Goal: Information Seeking & Learning: Check status

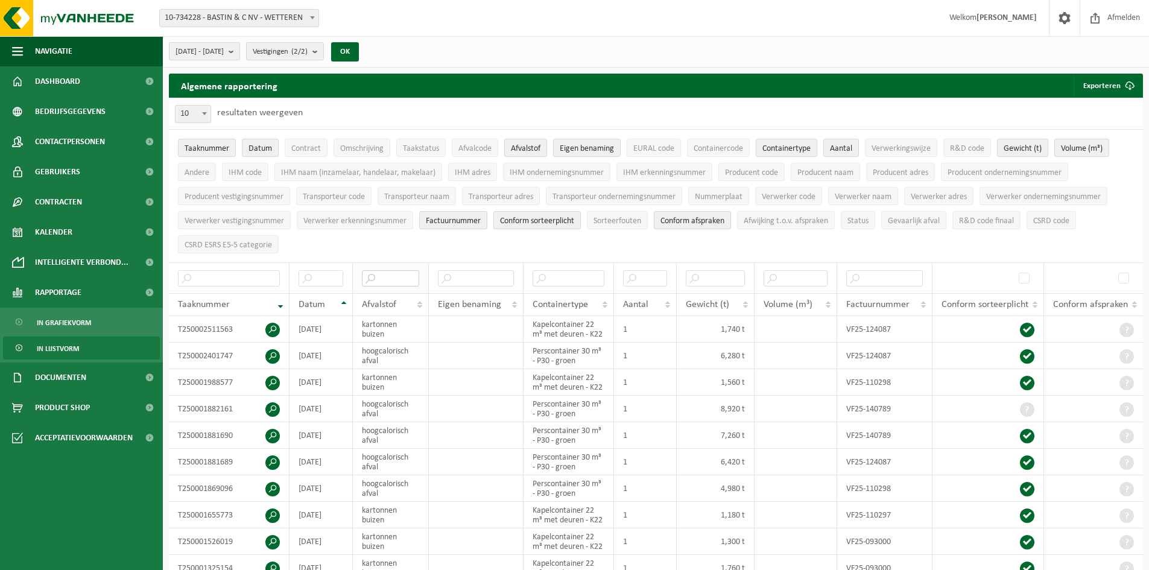
click at [390, 280] on input "text" at bounding box center [390, 278] width 57 height 16
click at [311, 301] on span "Datum" at bounding box center [311, 305] width 27 height 10
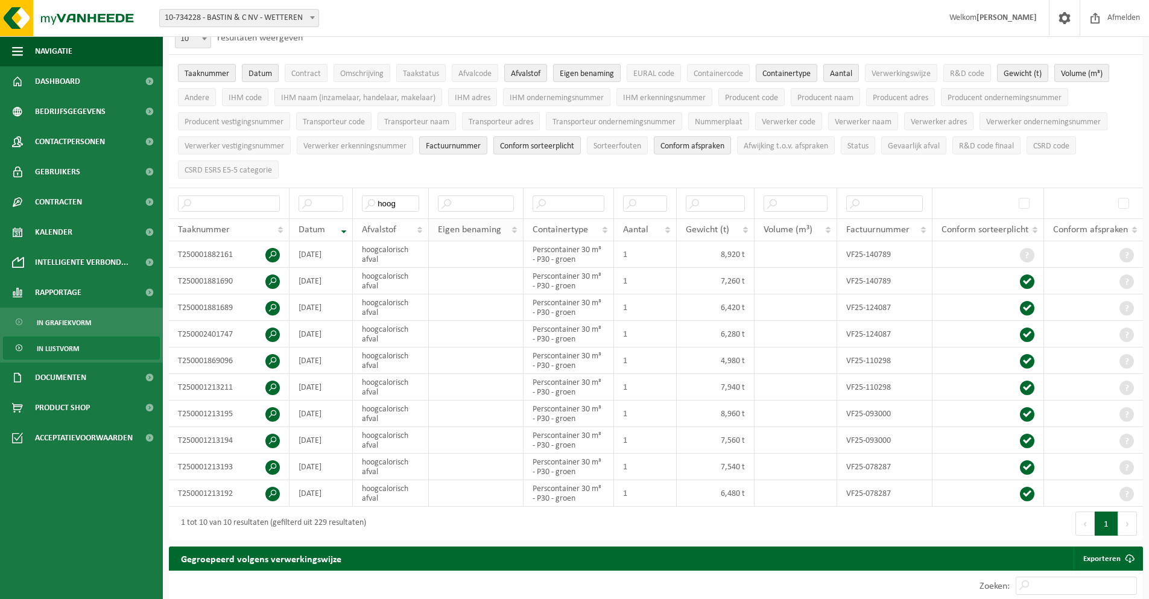
scroll to position [74, 0]
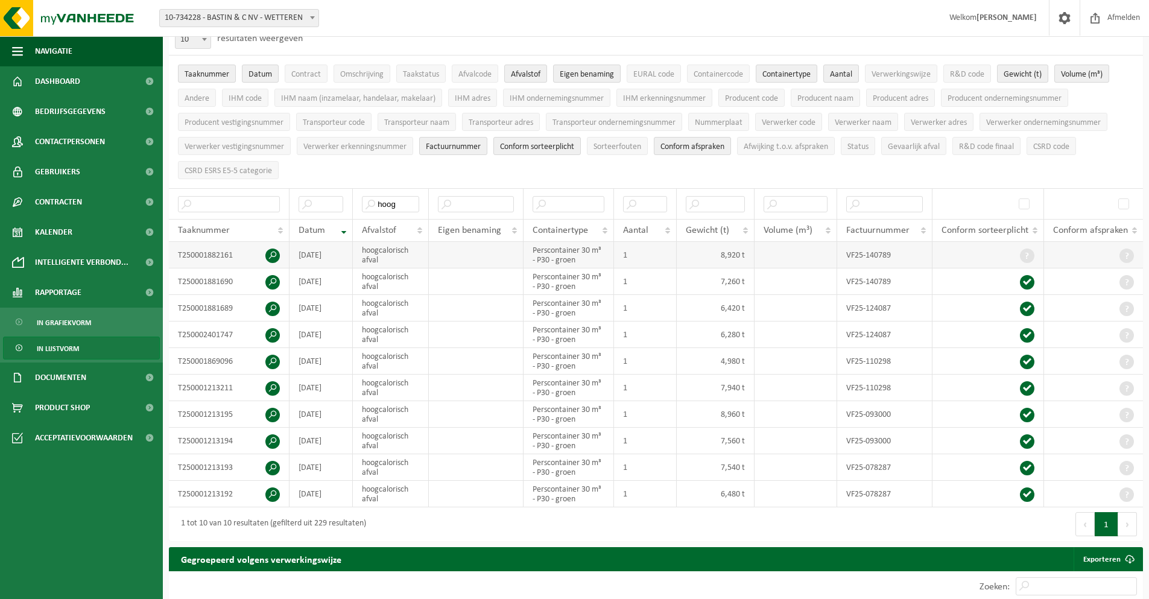
click at [316, 256] on td "[DATE]" at bounding box center [320, 255] width 63 height 27
click at [316, 203] on input "text" at bounding box center [320, 204] width 45 height 16
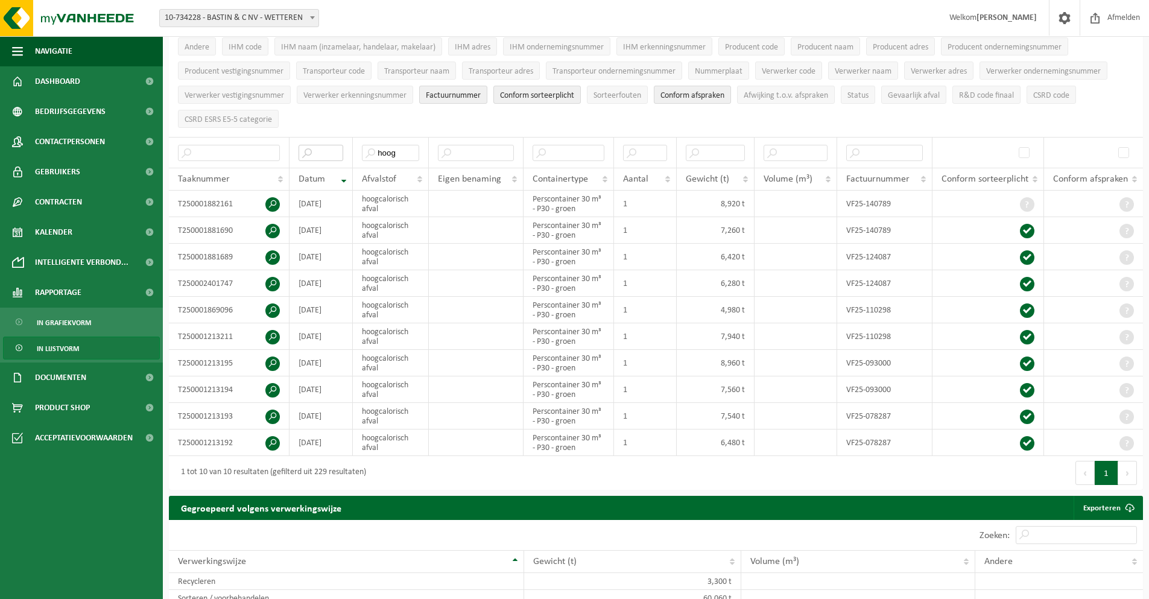
scroll to position [0, 0]
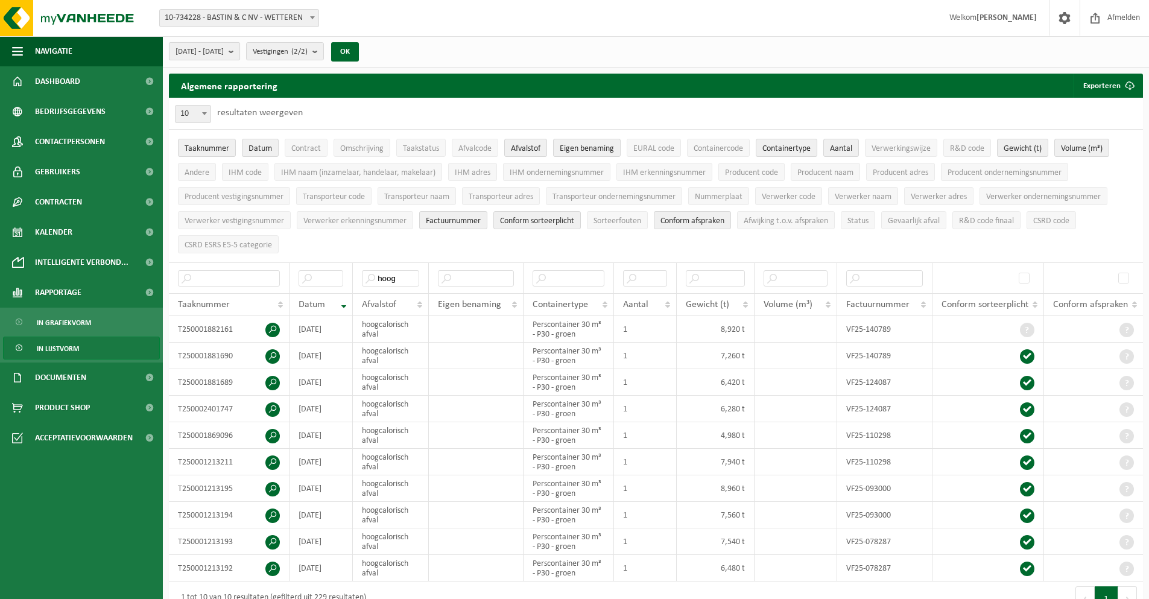
click at [218, 50] on span "[DATE] - [DATE]" at bounding box center [199, 52] width 48 height 18
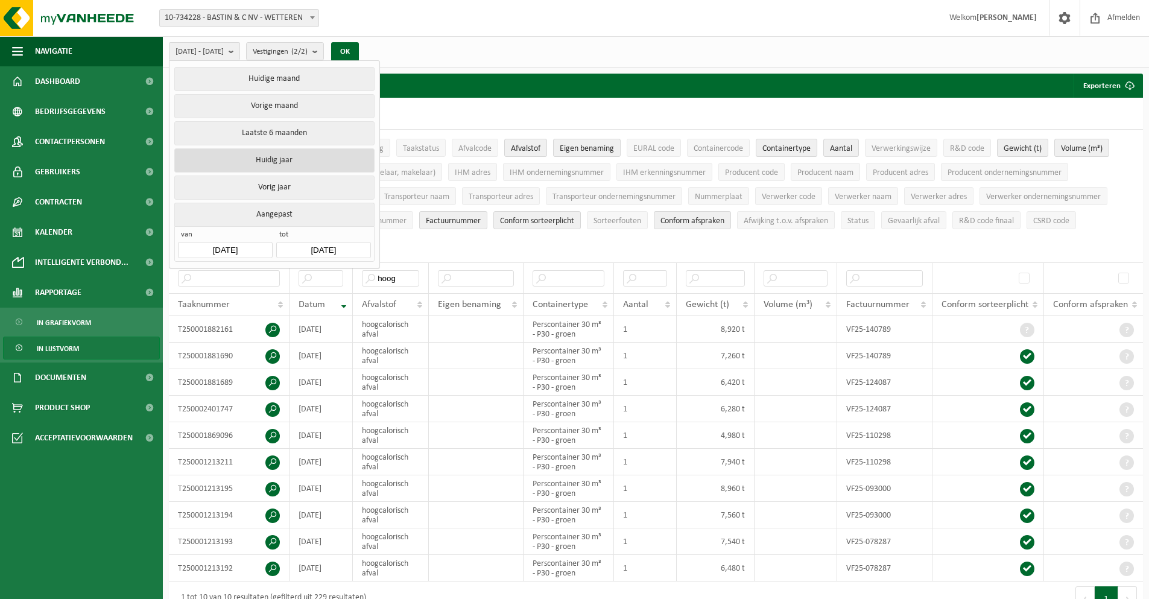
click at [296, 160] on button "Huidig jaar" at bounding box center [274, 160] width 200 height 24
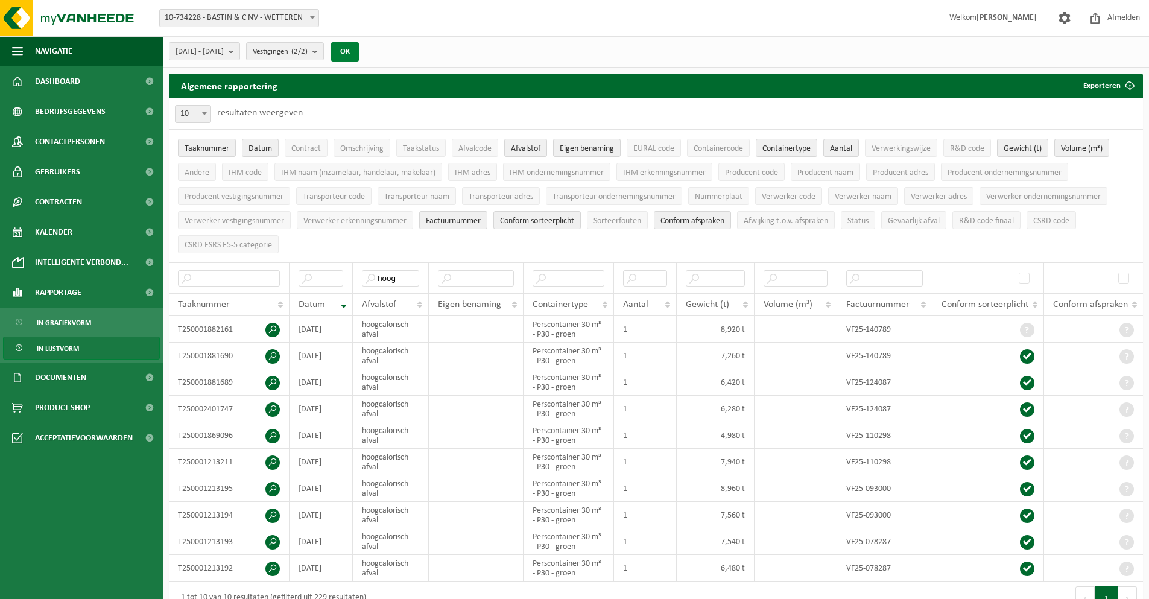
click at [359, 54] on button "OK" at bounding box center [345, 51] width 28 height 19
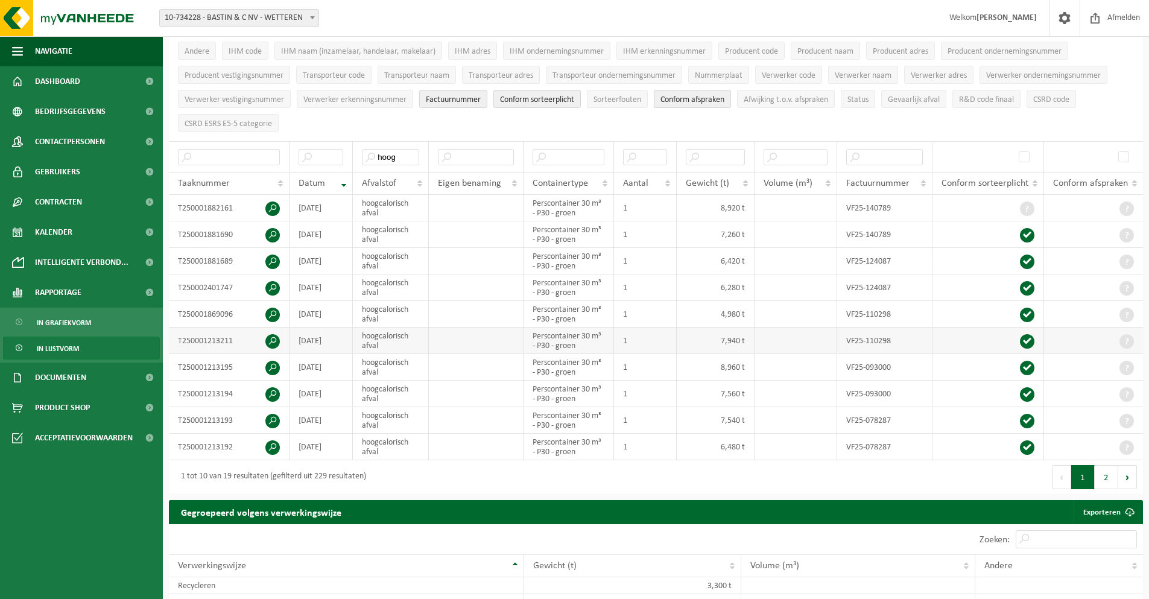
scroll to position [123, 0]
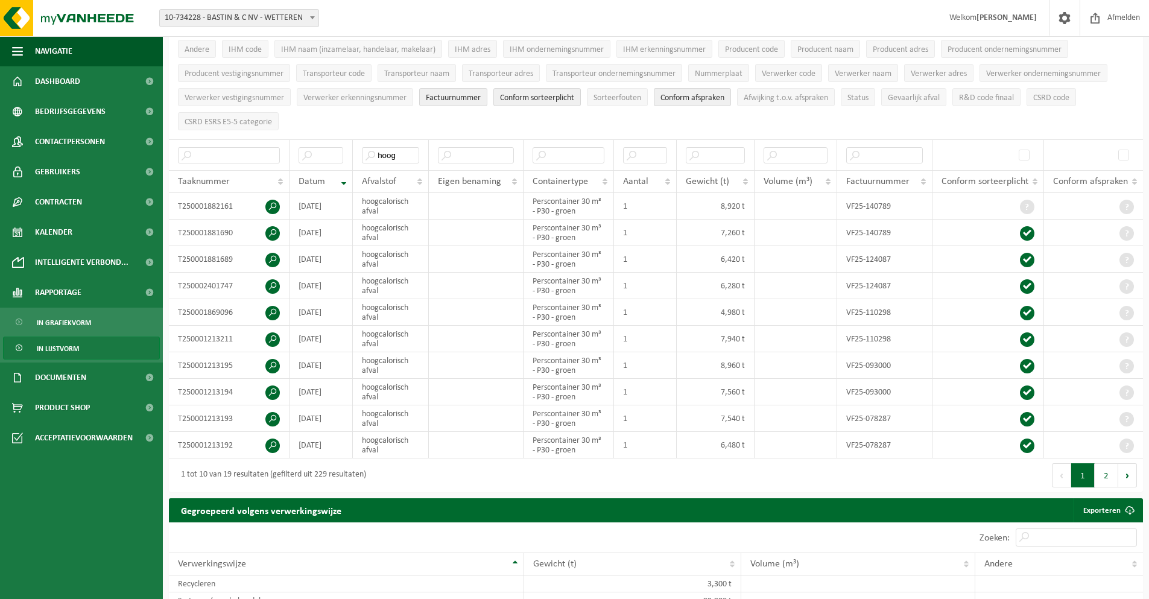
click at [330, 472] on div "1 tot 10 van 19 resultaten (gefilterd uit 229 resultaten)" at bounding box center [270, 475] width 191 height 22
click at [362, 472] on div "1 tot 10 van 19 resultaten (gefilterd uit 229 resultaten)" at bounding box center [270, 475] width 191 height 22
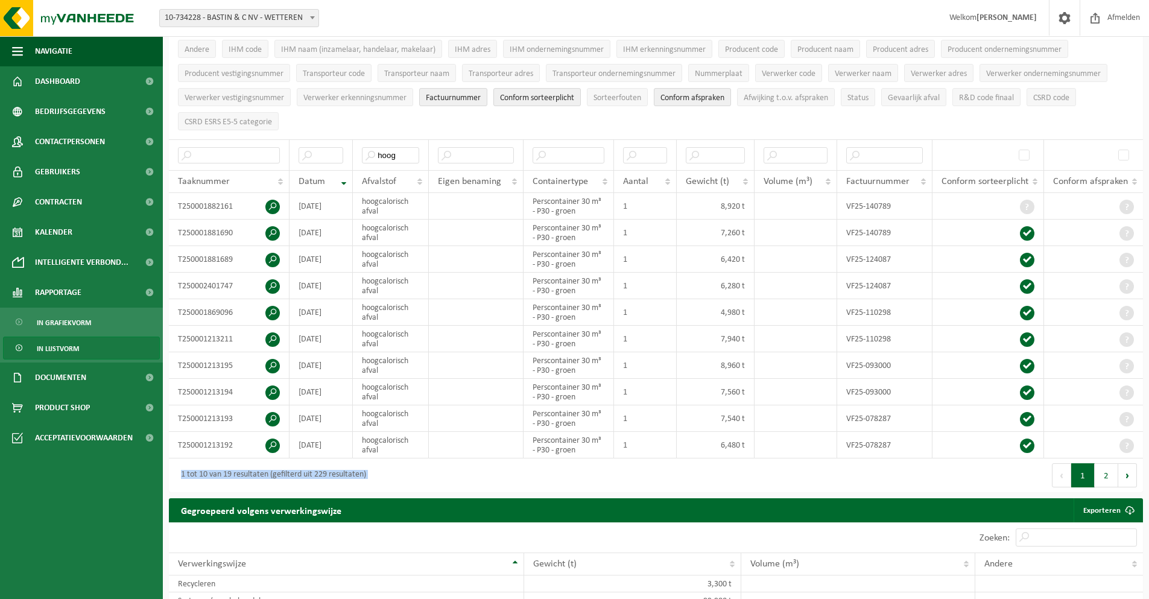
click at [362, 472] on div "1 tot 10 van 19 resultaten (gefilterd uit 229 resultaten)" at bounding box center [270, 475] width 191 height 22
click at [412, 475] on div "1 tot 10 van 19 resultaten (gefilterd uit 229 resultaten)" at bounding box center [412, 475] width 487 height 34
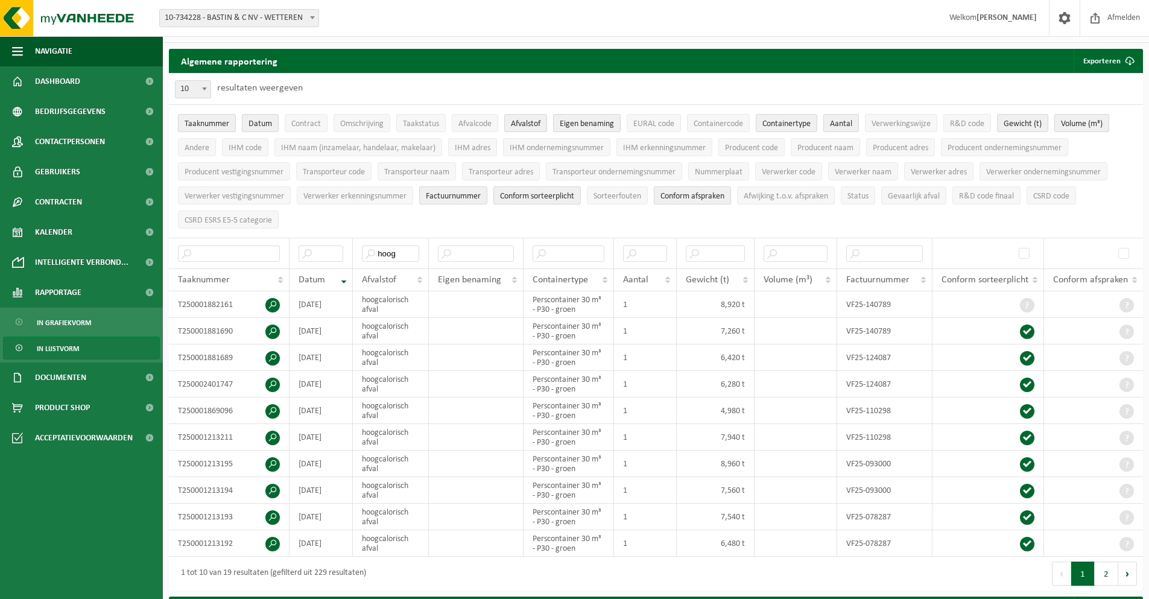
scroll to position [0, 0]
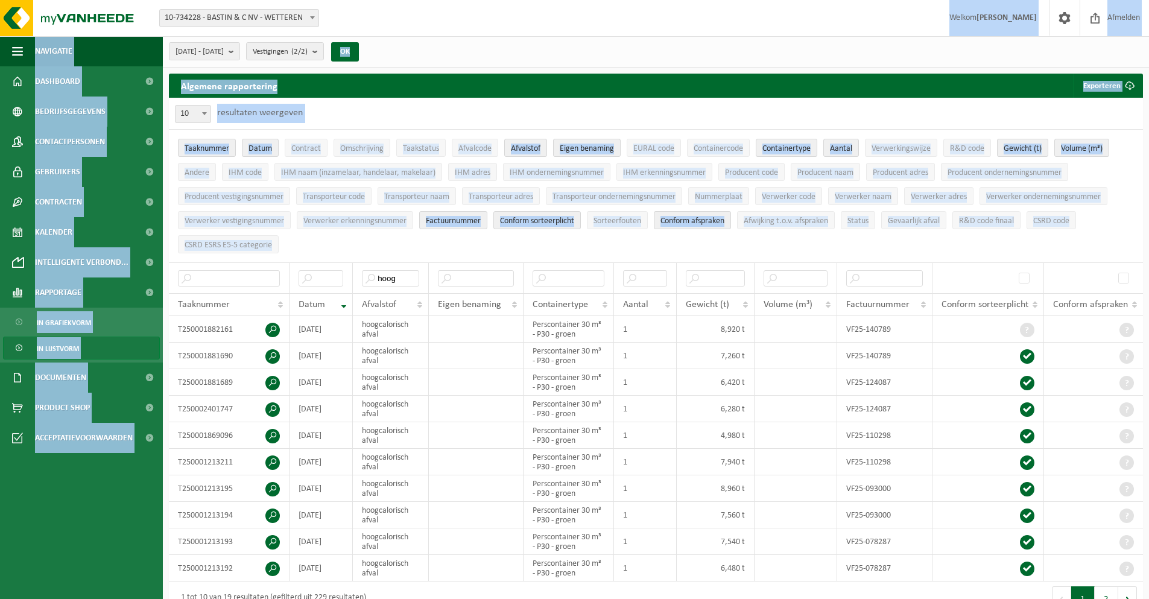
drag, startPoint x: 146, startPoint y: 28, endPoint x: 359, endPoint y: 251, distance: 307.9
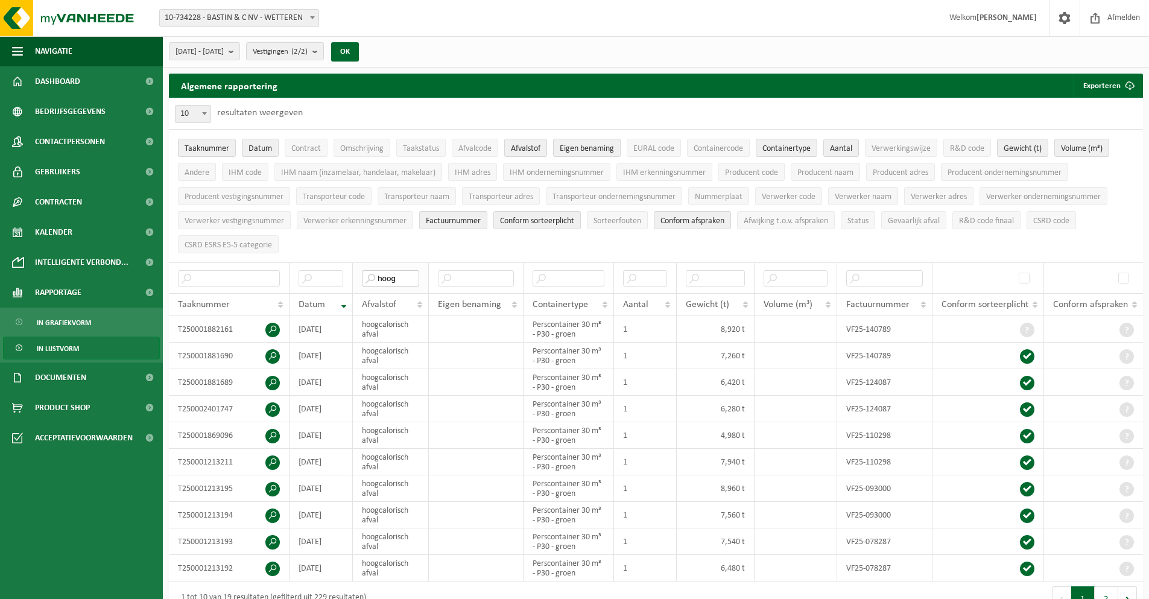
click at [390, 278] on input "hoog" at bounding box center [390, 278] width 57 height 16
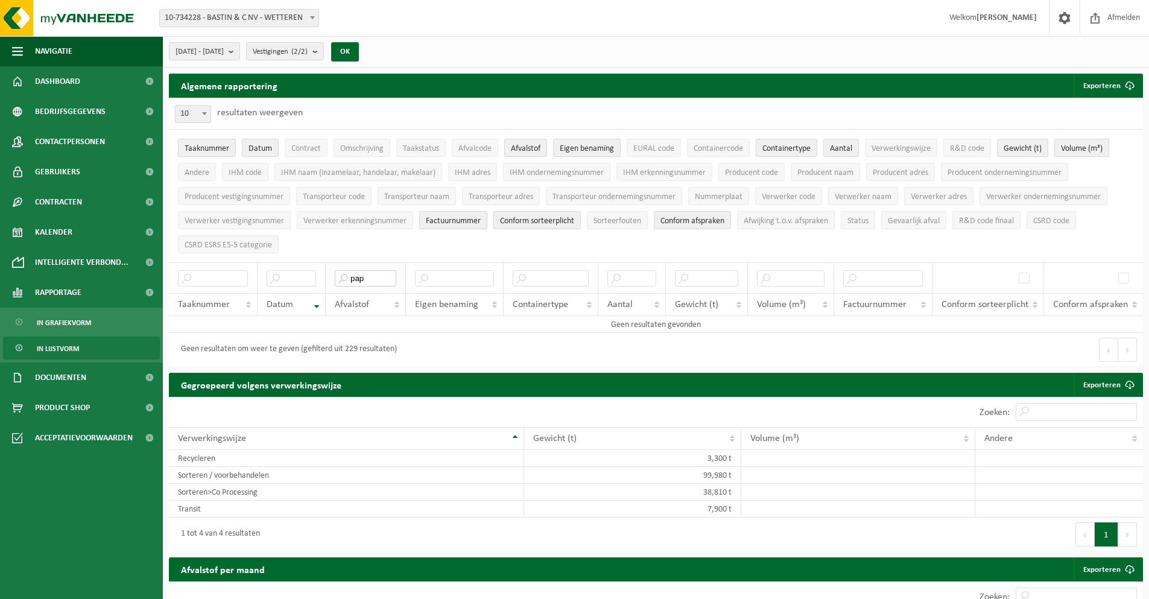
click at [385, 279] on input "pap" at bounding box center [366, 278] width 62 height 16
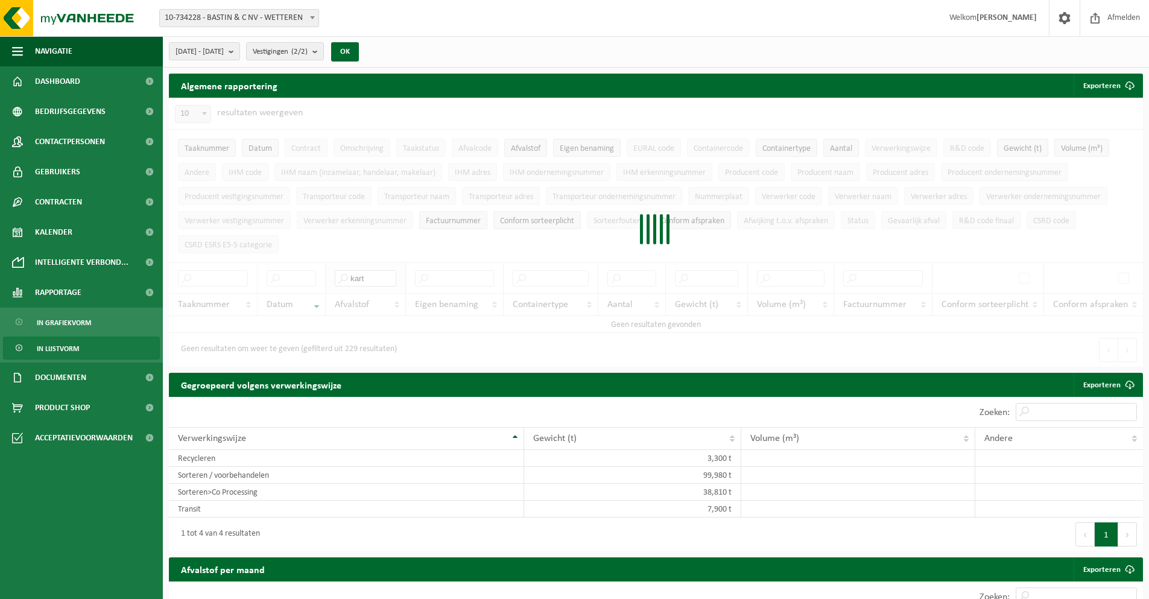
type input "kart"
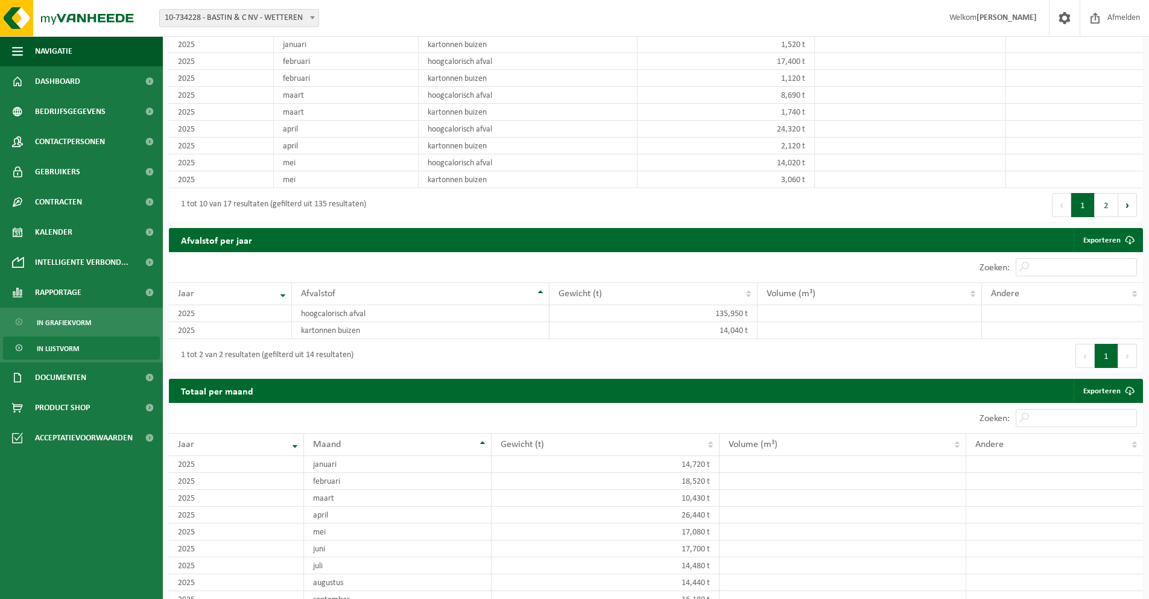
scroll to position [883, 0]
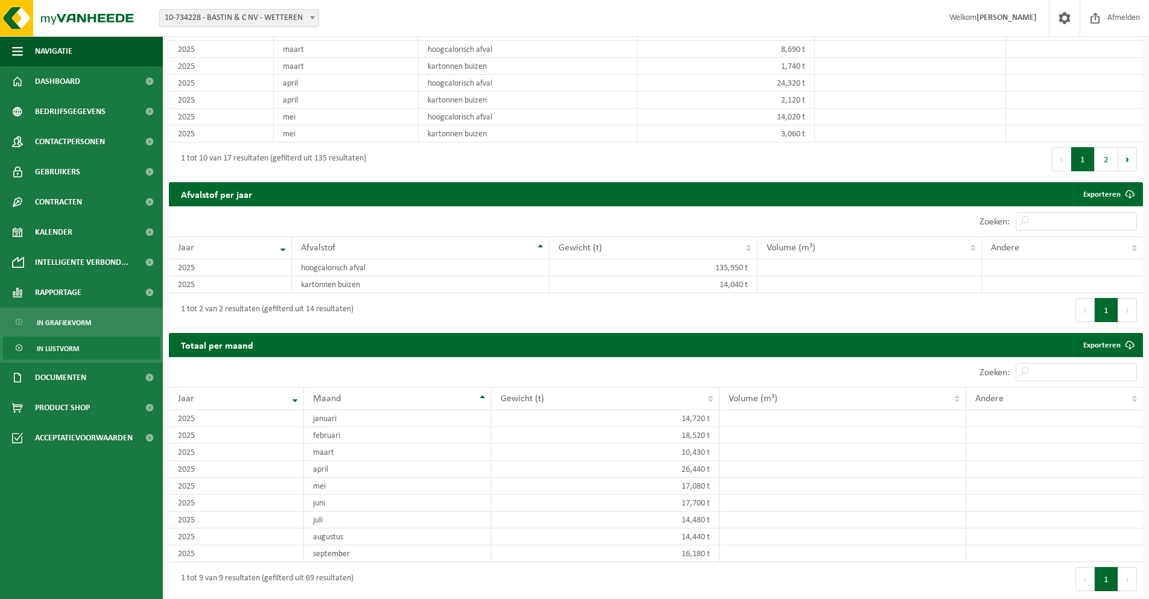
click at [689, 320] on div "Eerste Vorige 1 Volgende Laatste" at bounding box center [899, 310] width 487 height 34
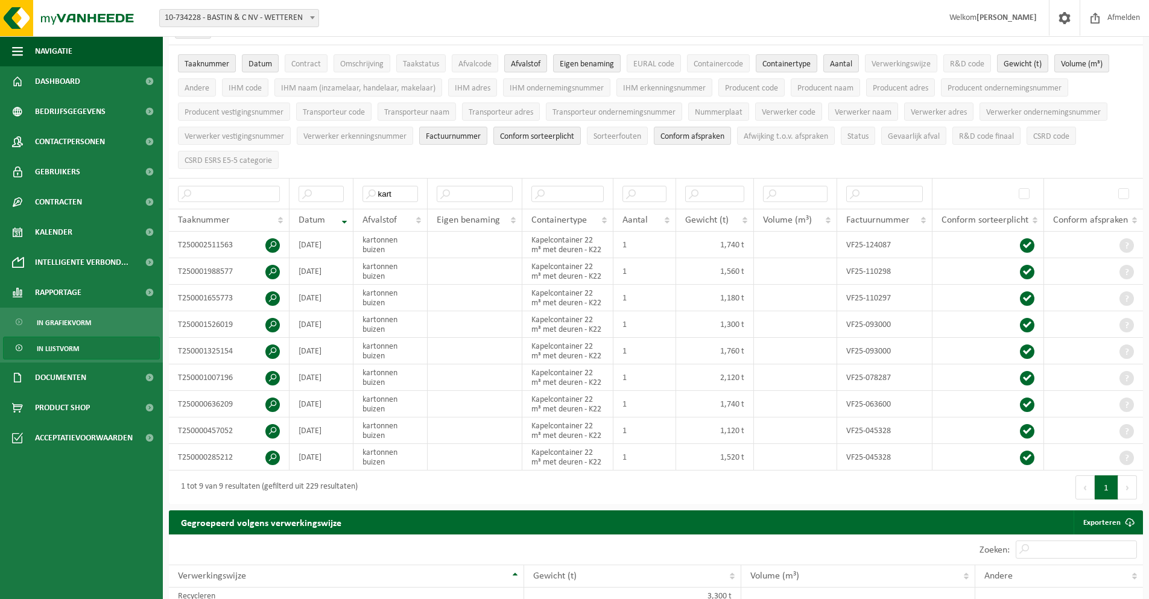
scroll to position [84, 0]
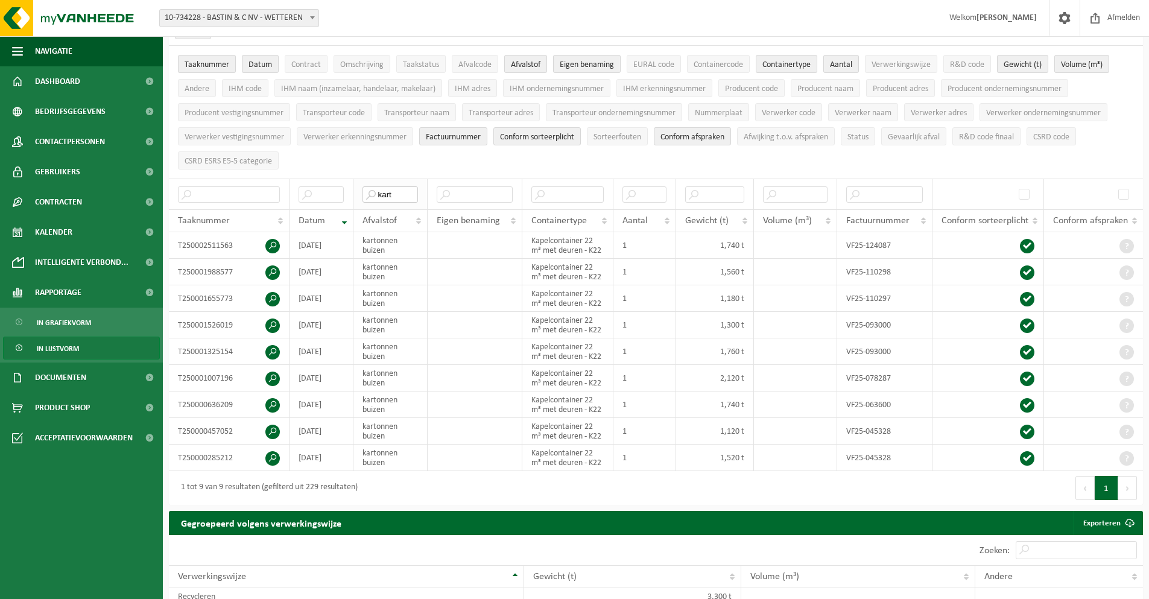
click at [390, 192] on input "kart" at bounding box center [390, 194] width 56 height 16
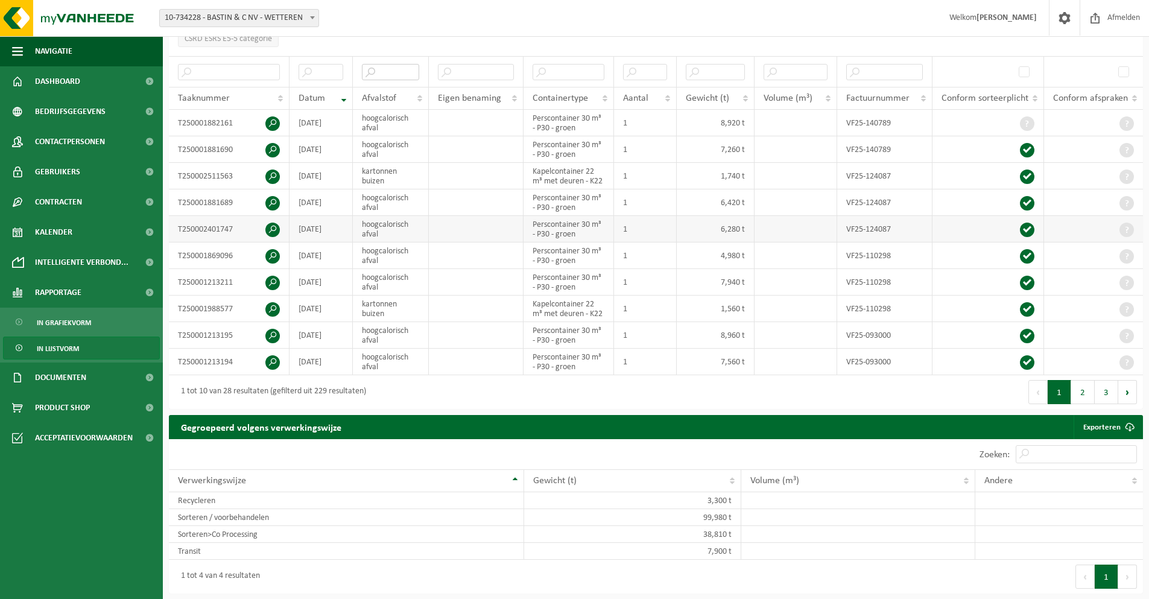
scroll to position [206, 0]
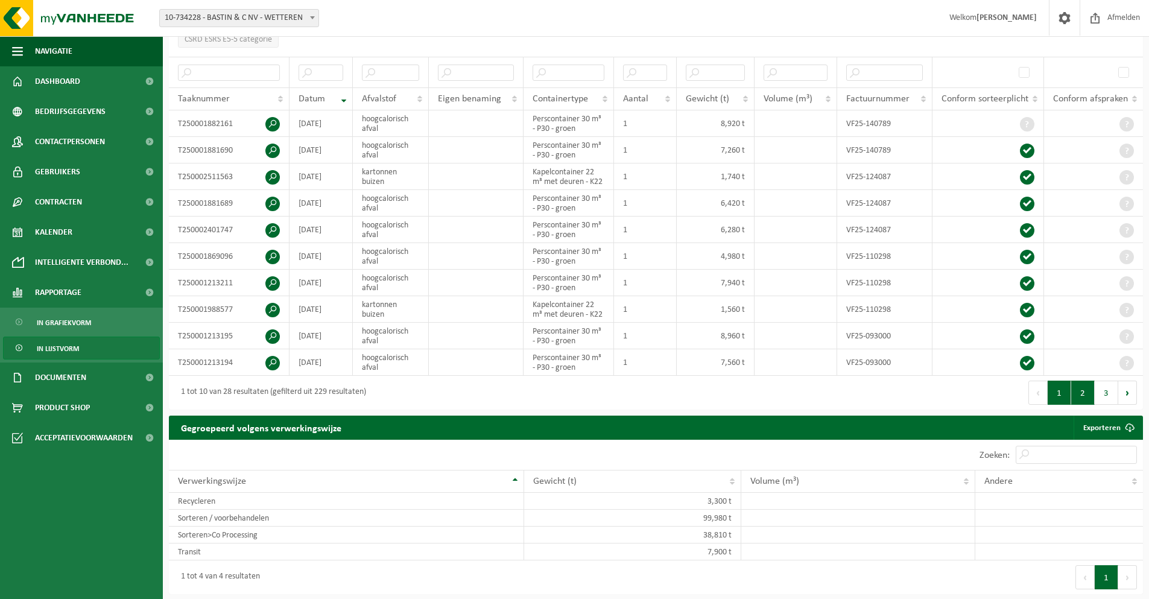
click at [1081, 392] on button "2" at bounding box center [1083, 393] width 24 height 24
click at [1104, 395] on button "3" at bounding box center [1106, 393] width 24 height 24
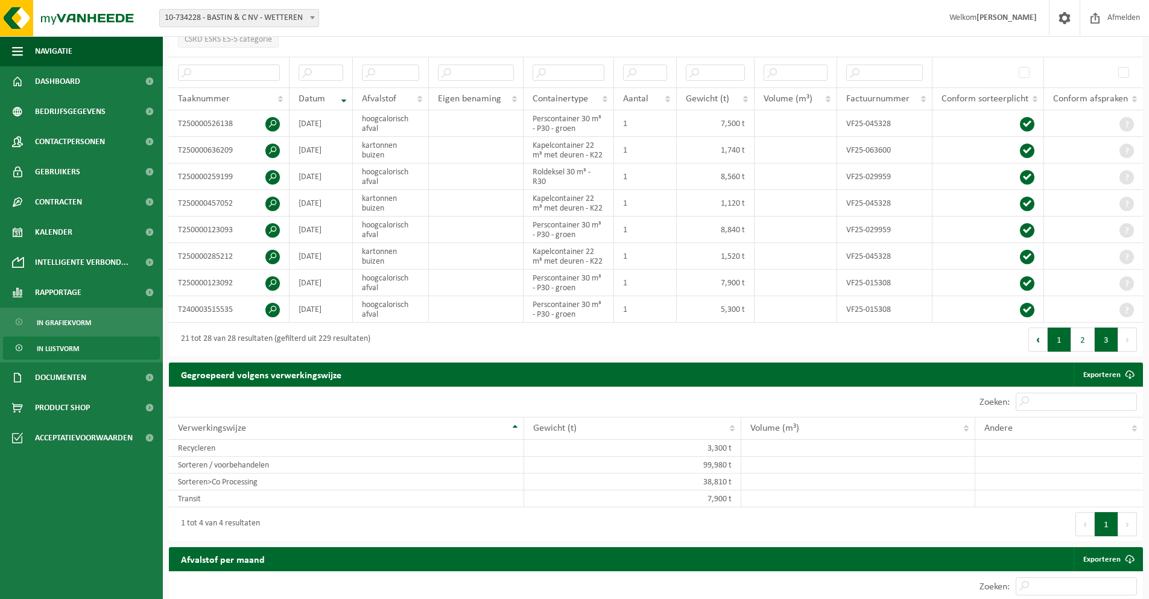
click at [1060, 340] on button "1" at bounding box center [1059, 339] width 24 height 24
